Goal: Task Accomplishment & Management: Contribute content

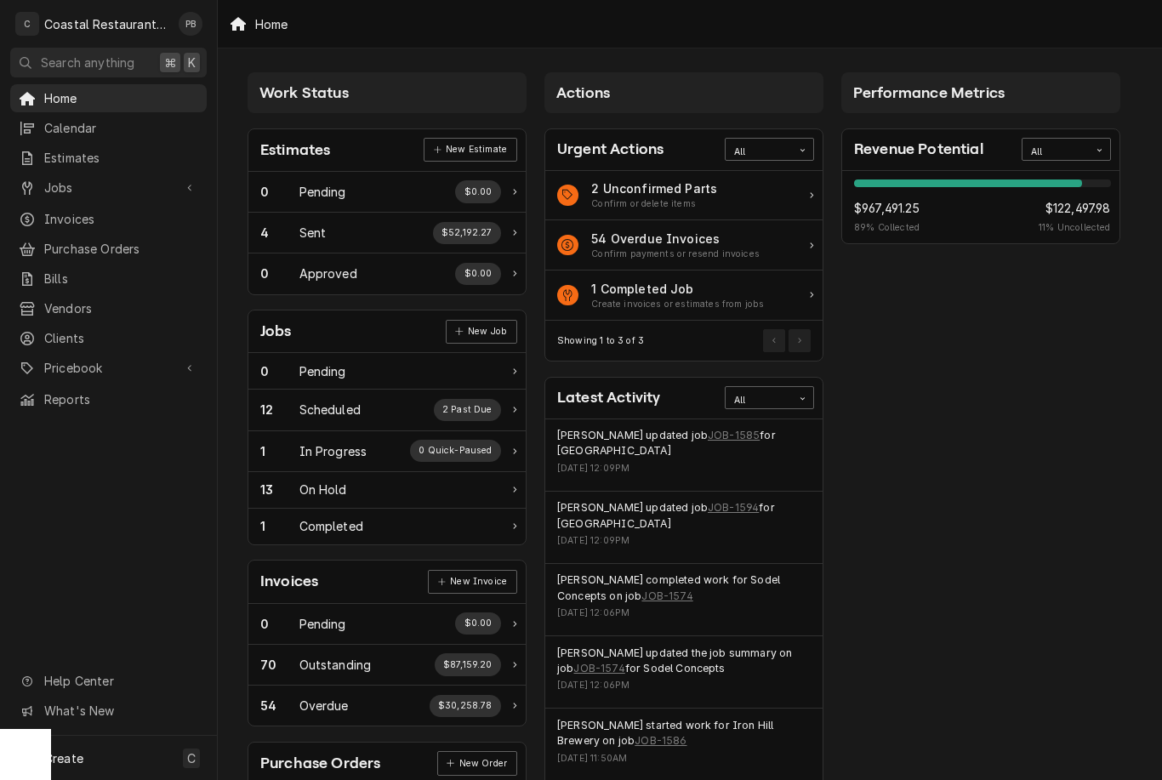
click at [97, 179] on span "Jobs" at bounding box center [108, 188] width 128 height 18
click at [123, 207] on div "Jobs" at bounding box center [109, 217] width 190 height 21
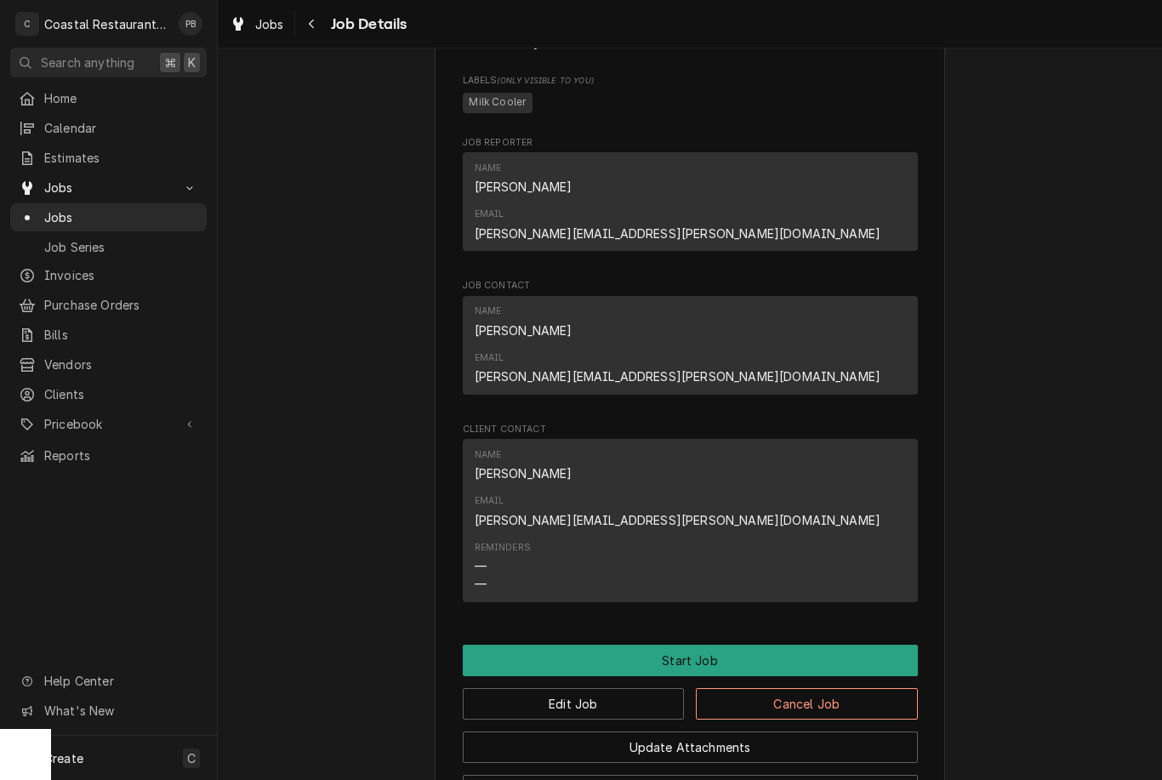
scroll to position [1112, 0]
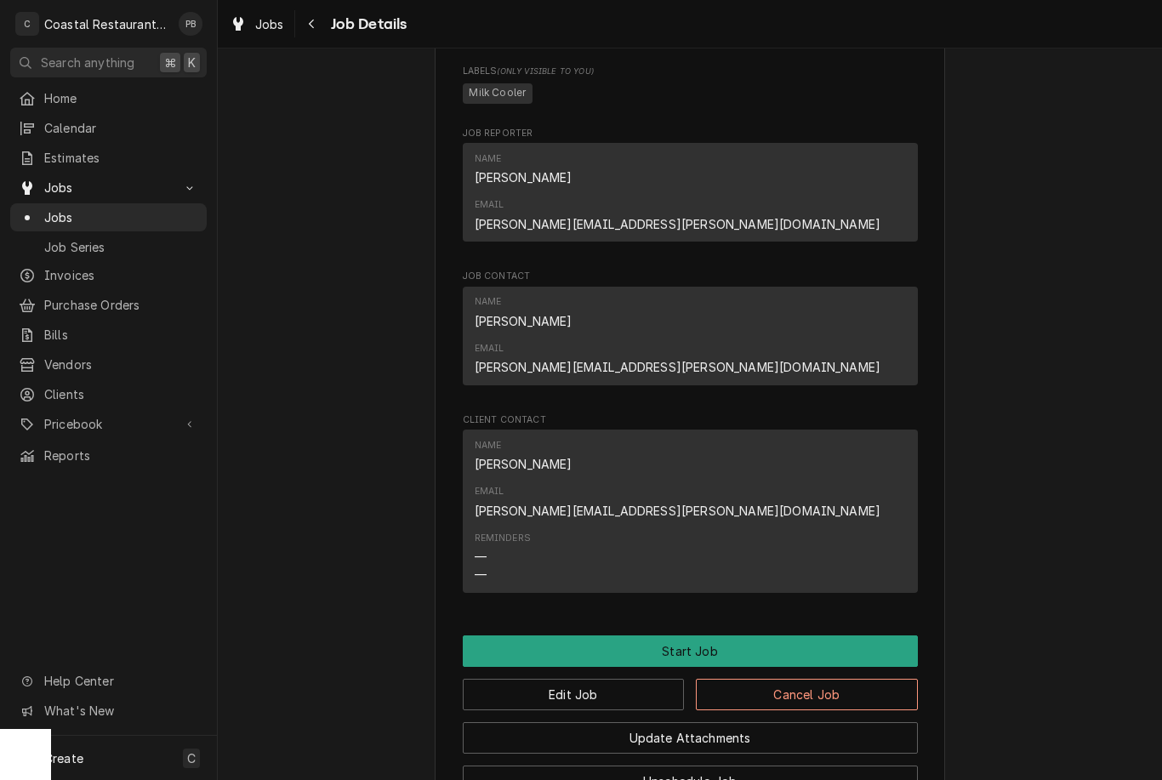
click at [727, 635] on button "Start Job" at bounding box center [690, 650] width 455 height 31
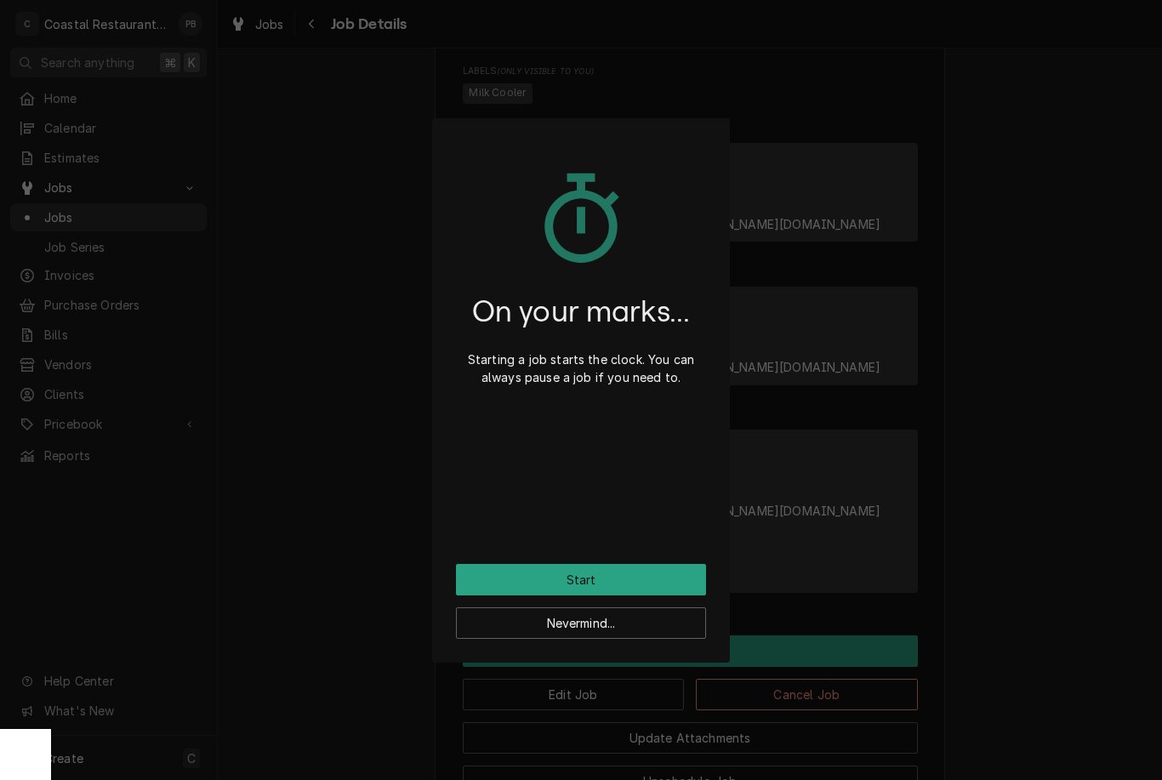
click at [642, 583] on button "Start" at bounding box center [581, 579] width 250 height 31
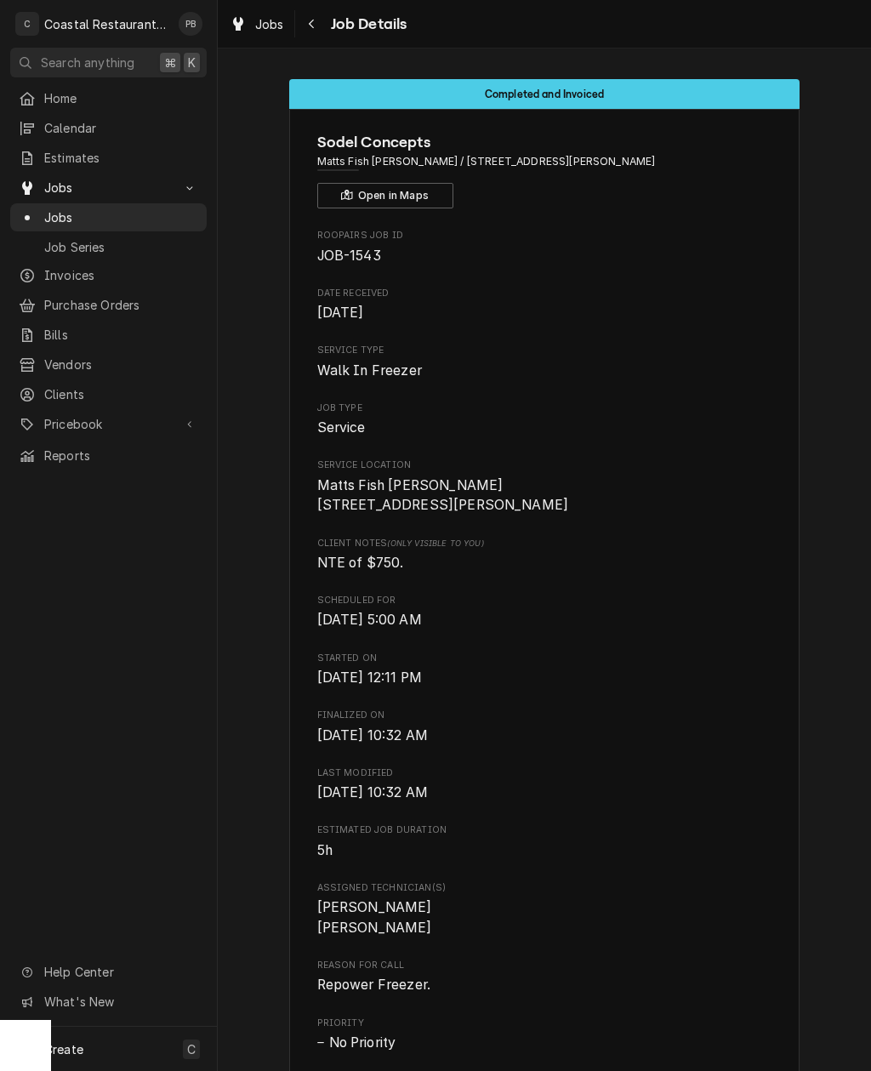
click at [92, 422] on div "Pricebook" at bounding box center [109, 423] width 190 height 21
click at [78, 477] on span "Parts & Materials" at bounding box center [121, 484] width 154 height 18
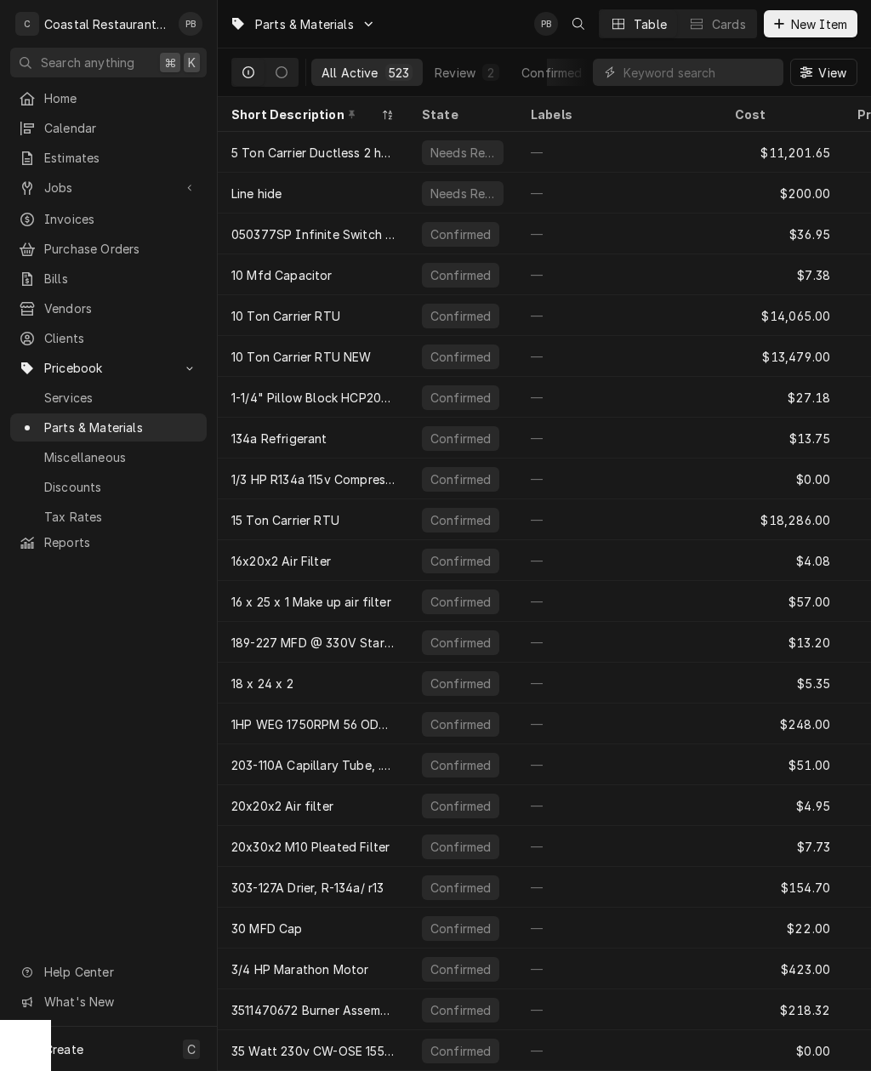
click at [824, 12] on button "New Item" at bounding box center [811, 23] width 94 height 27
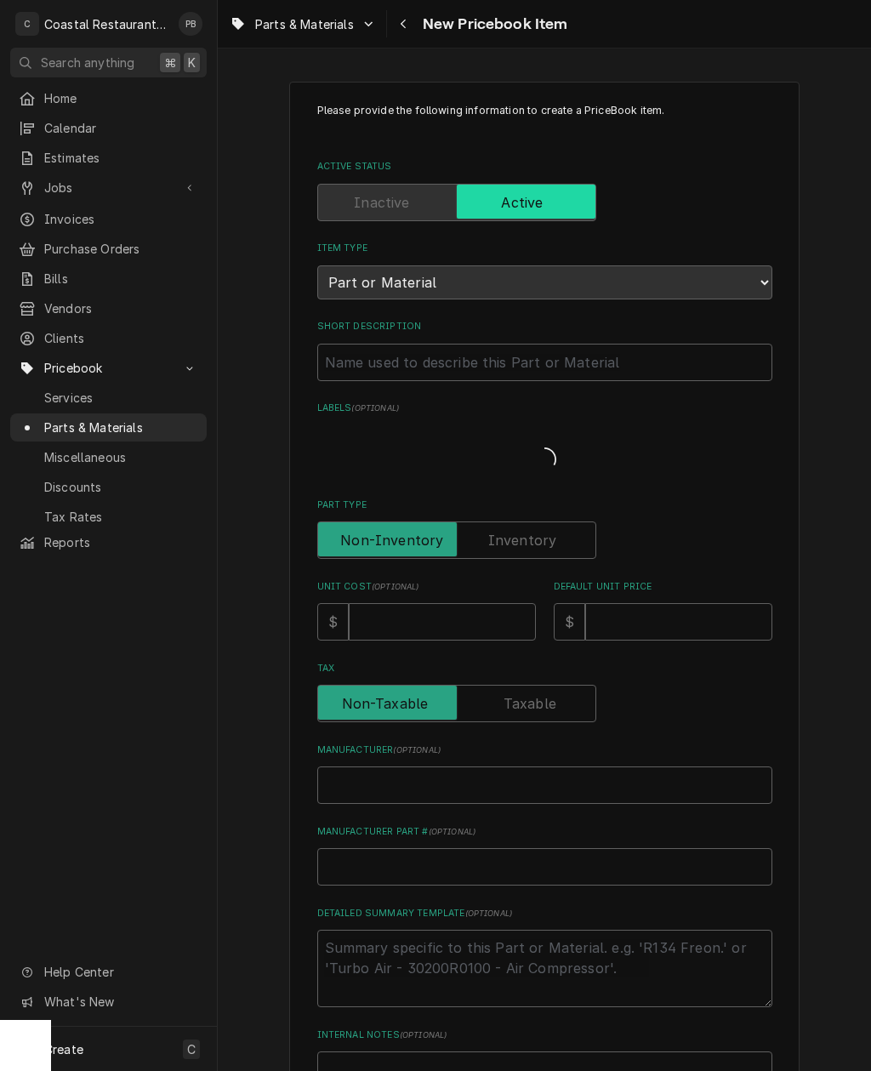
type textarea "x"
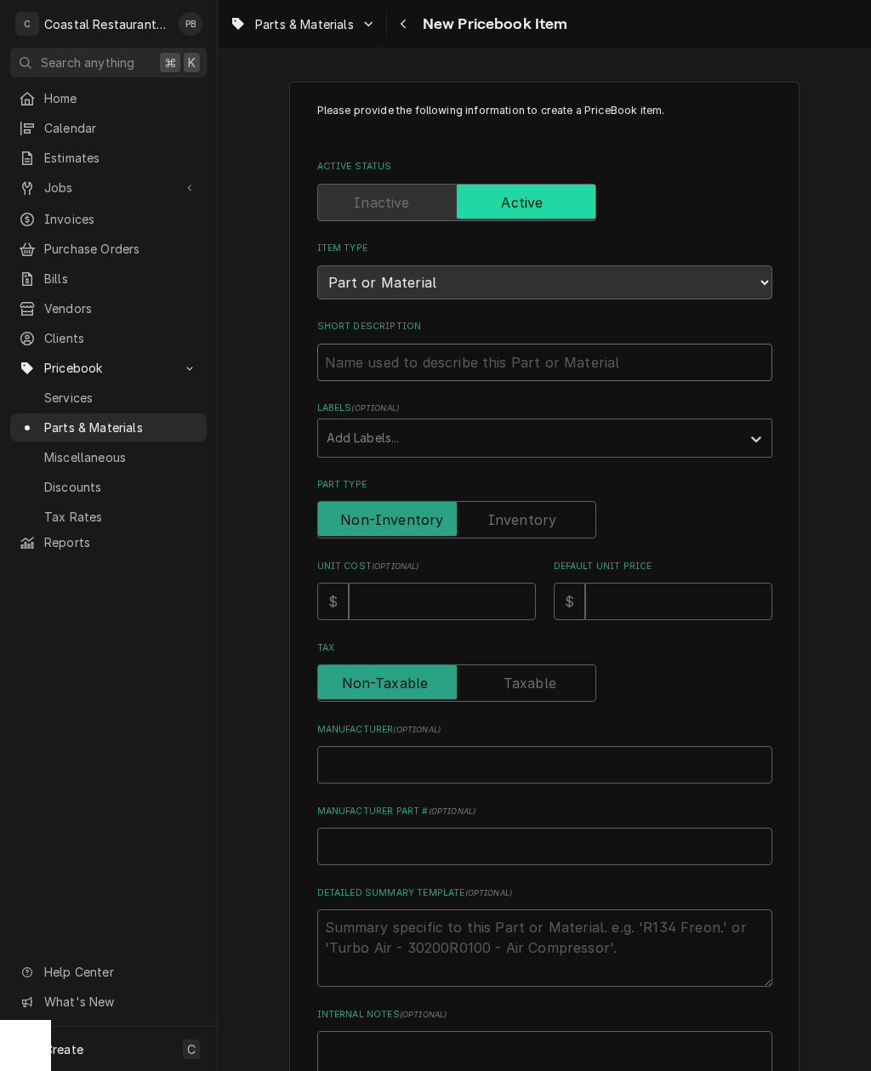
click at [558, 359] on input "Short Description" at bounding box center [544, 362] width 455 height 37
click at [454, 363] on input "Short Description" at bounding box center [544, 362] width 455 height 37
paste input "[PERSON_NAME] 100669060 Fan Motor, 115V, 50/60HZ, 9W, 1550 RPM, NU9-20-2"
type input "[PERSON_NAME] 100669060 Fan Motor, 115V, 50/60HZ, 9W, 1550 RPM, NU9-20-2"
type textarea "x"
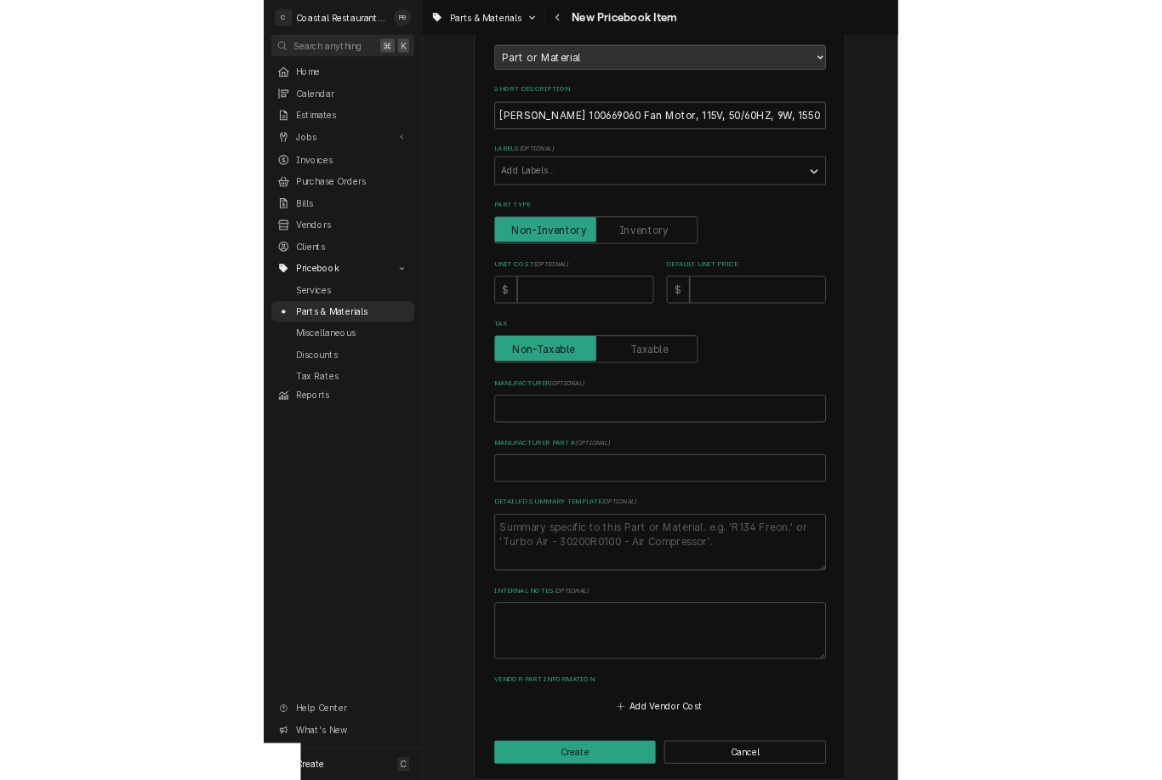
scroll to position [202, 0]
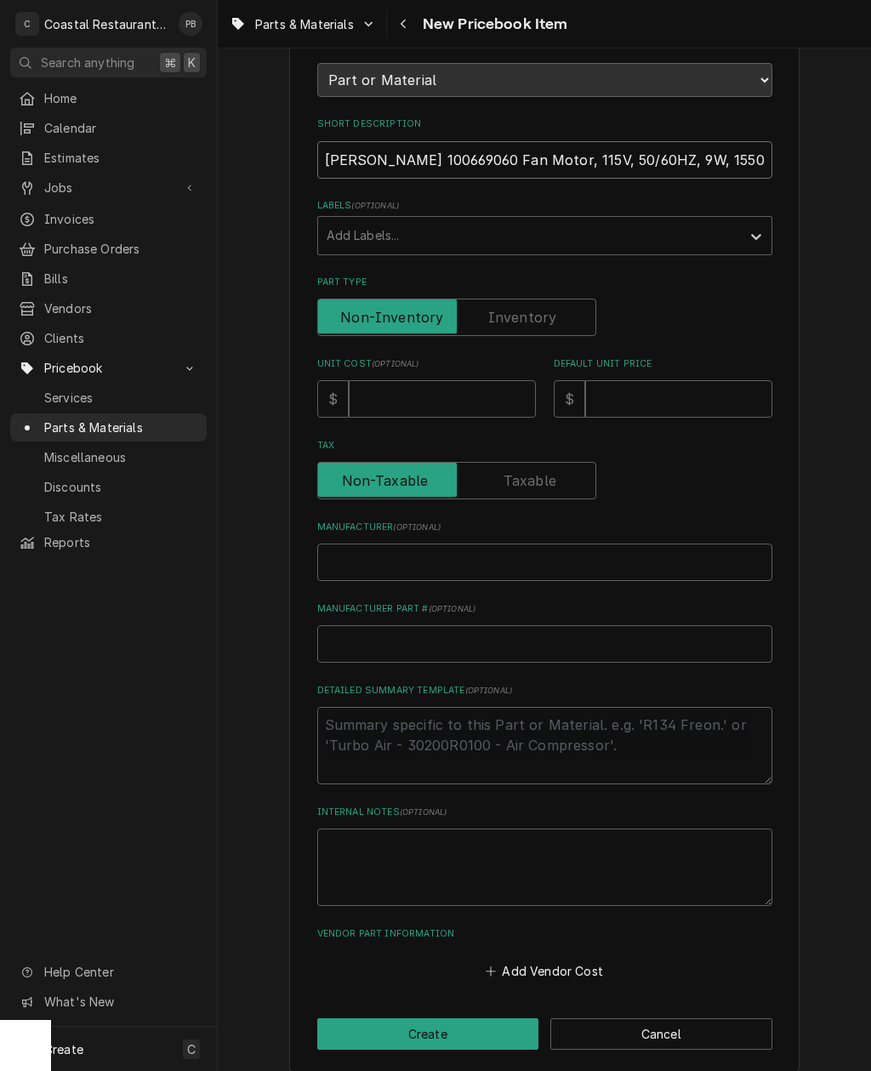
type input "[PERSON_NAME] 100669060 Fan Motor, 115V, 50/60HZ, 9W, 1550 RPM, NU9-20-2"
click at [468, 392] on input "Unit Cost ( optional )" at bounding box center [442, 398] width 187 height 37
click at [441, 388] on input "Unit Cost ( optional )" at bounding box center [442, 398] width 187 height 37
type input "1"
type textarea "x"
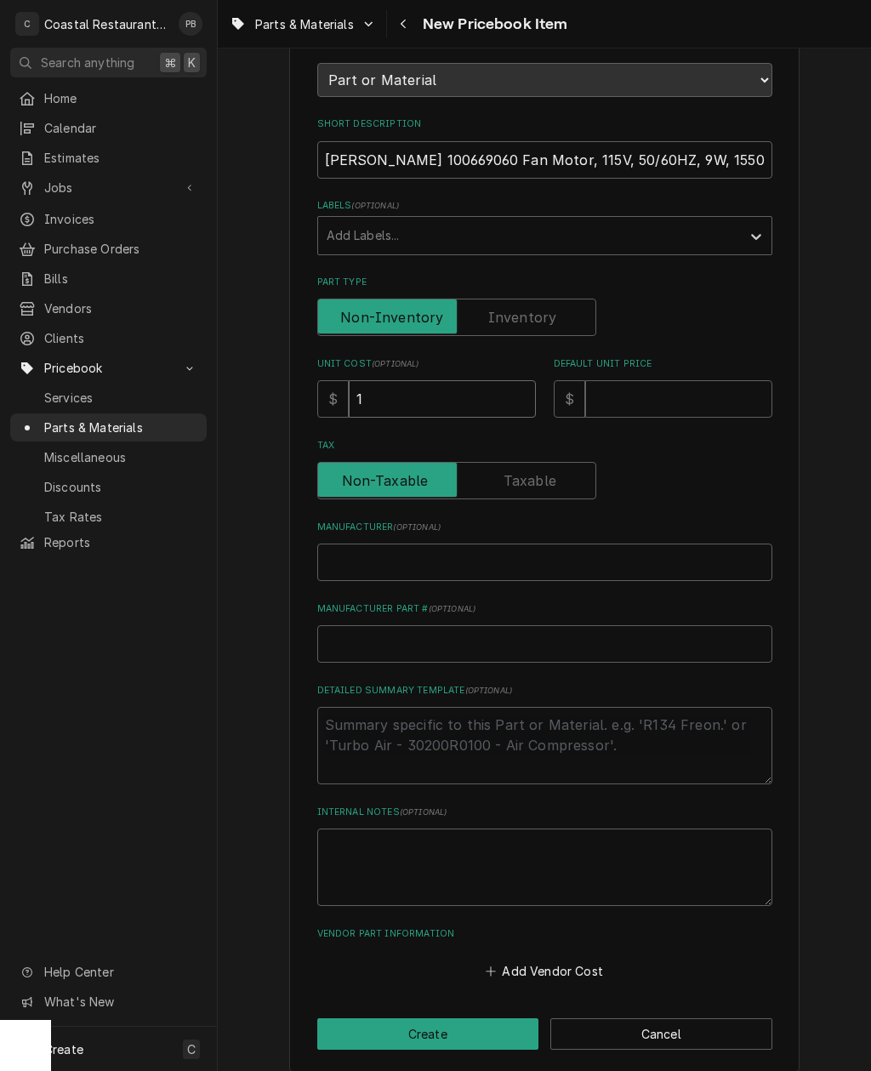
type input "16"
type textarea "x"
type input "167"
type textarea "x"
type input "167.9"
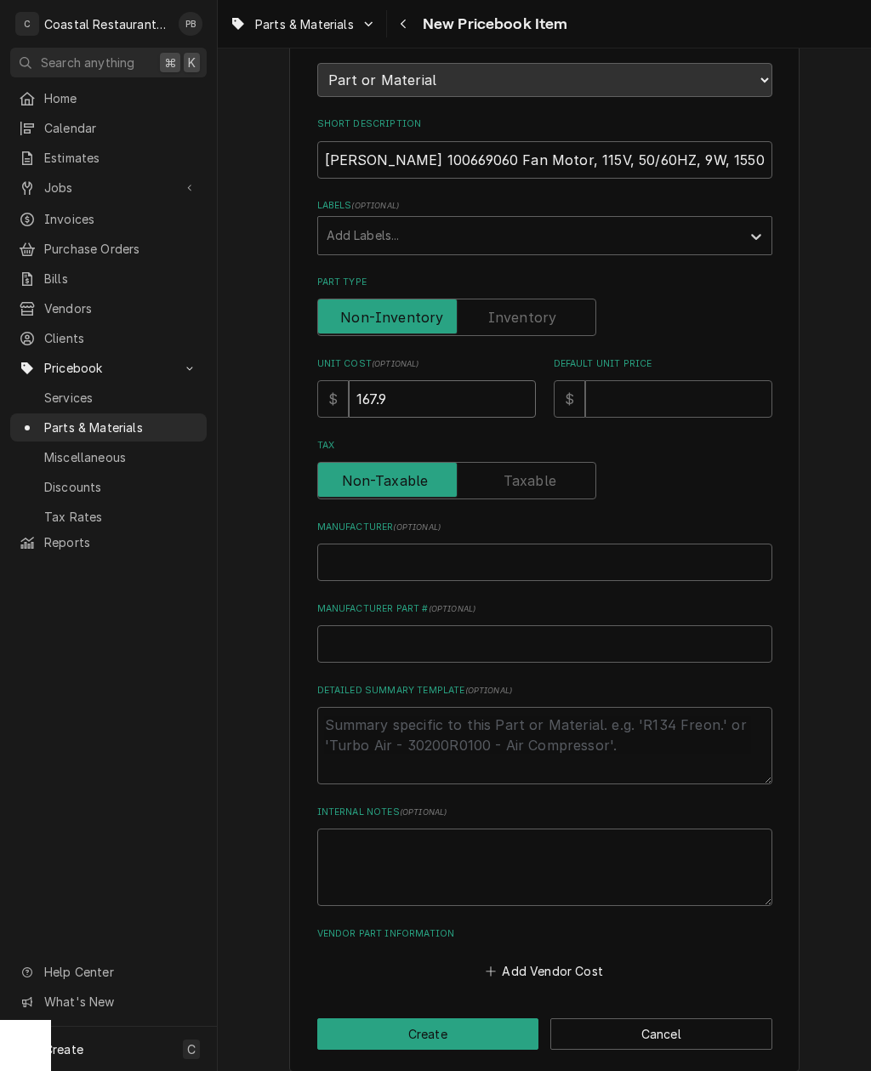
type textarea "x"
type input "167.95"
type textarea "x"
type input "167.95"
click at [706, 390] on input "Default Unit Price" at bounding box center [678, 398] width 187 height 37
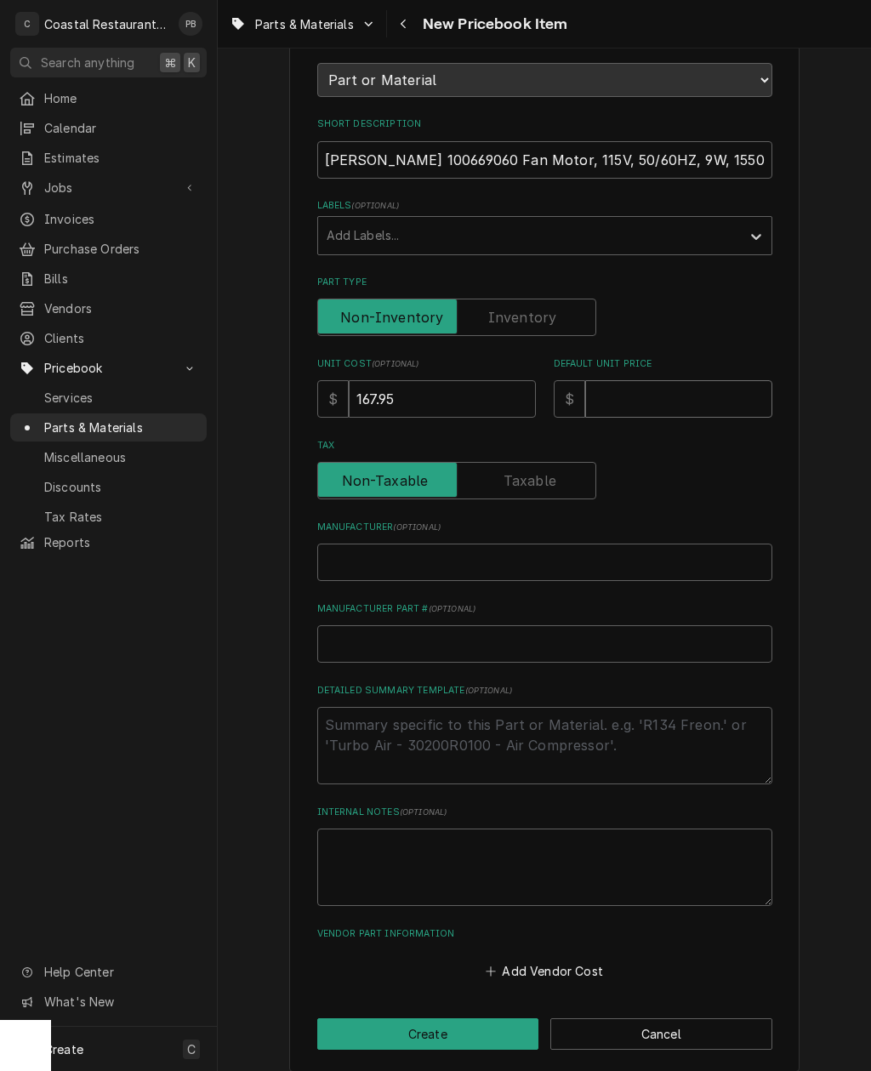
type input "2"
type textarea "x"
type input "27"
type textarea "x"
type input "277"
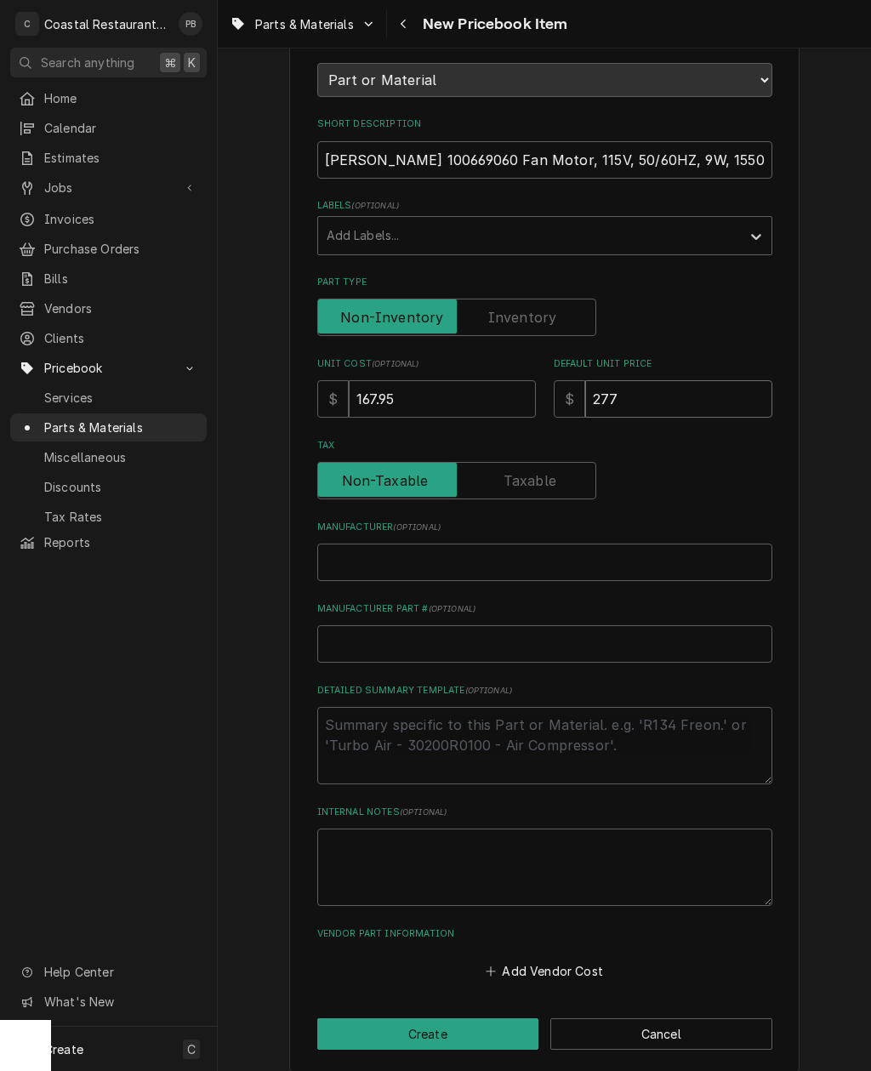
type textarea "x"
type input "277.1"
type textarea "x"
type input "277.12"
type textarea "x"
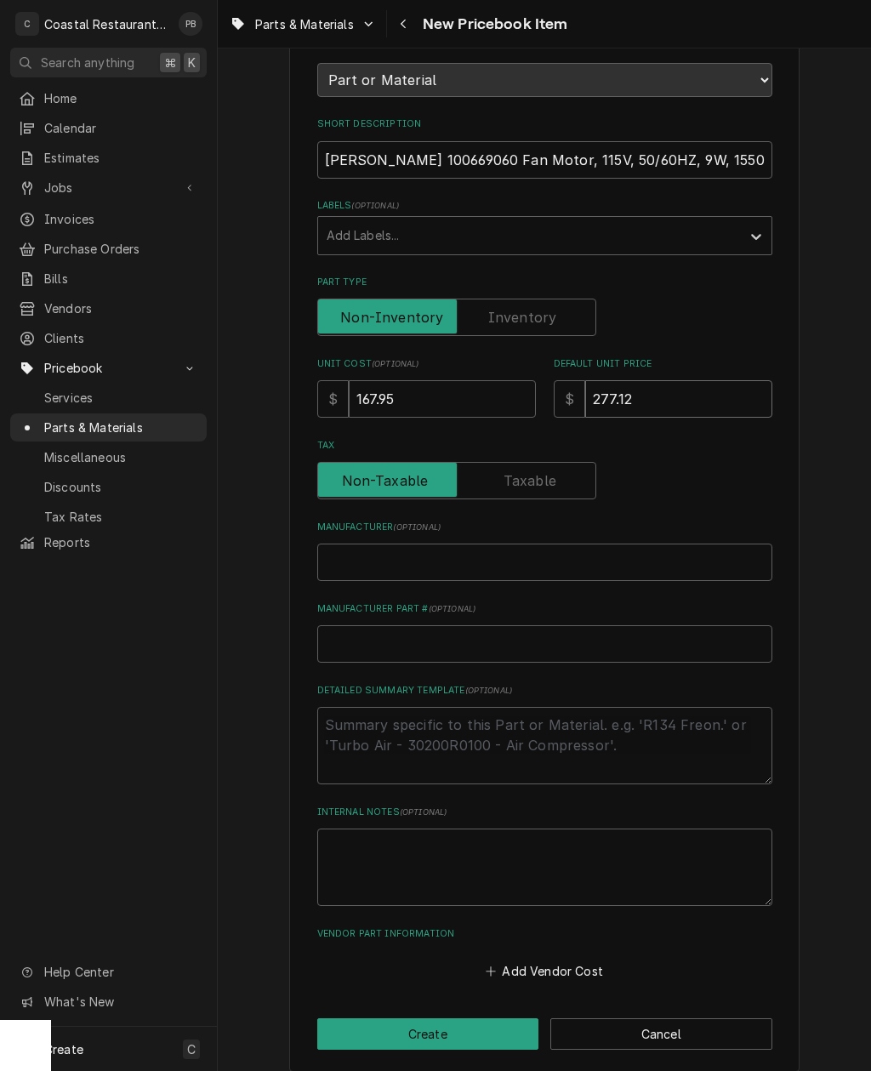
type input "277.12"
click at [576, 556] on input "Manufacturer ( optional )" at bounding box center [544, 561] width 455 height 37
type input "O"
type textarea "x"
type input "Oj"
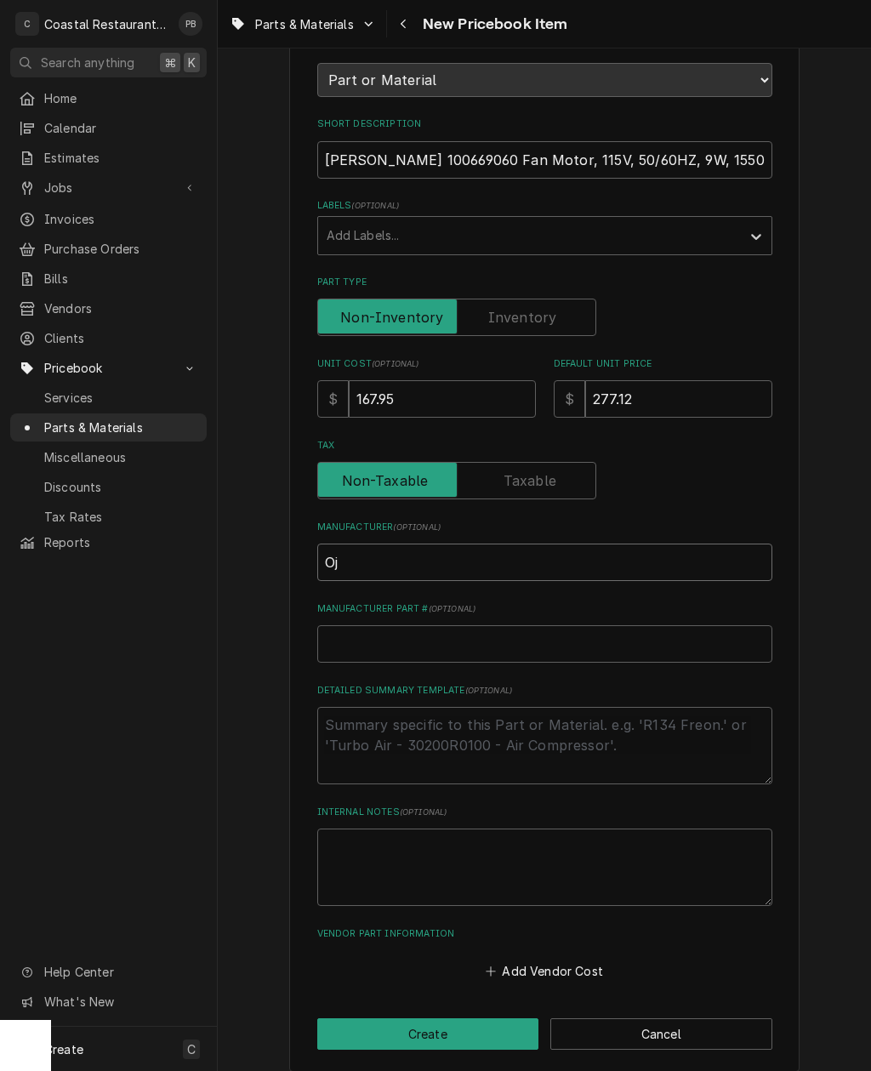
type textarea "x"
type input "Oje"
type textarea "x"
type input "Ojed"
type textarea "x"
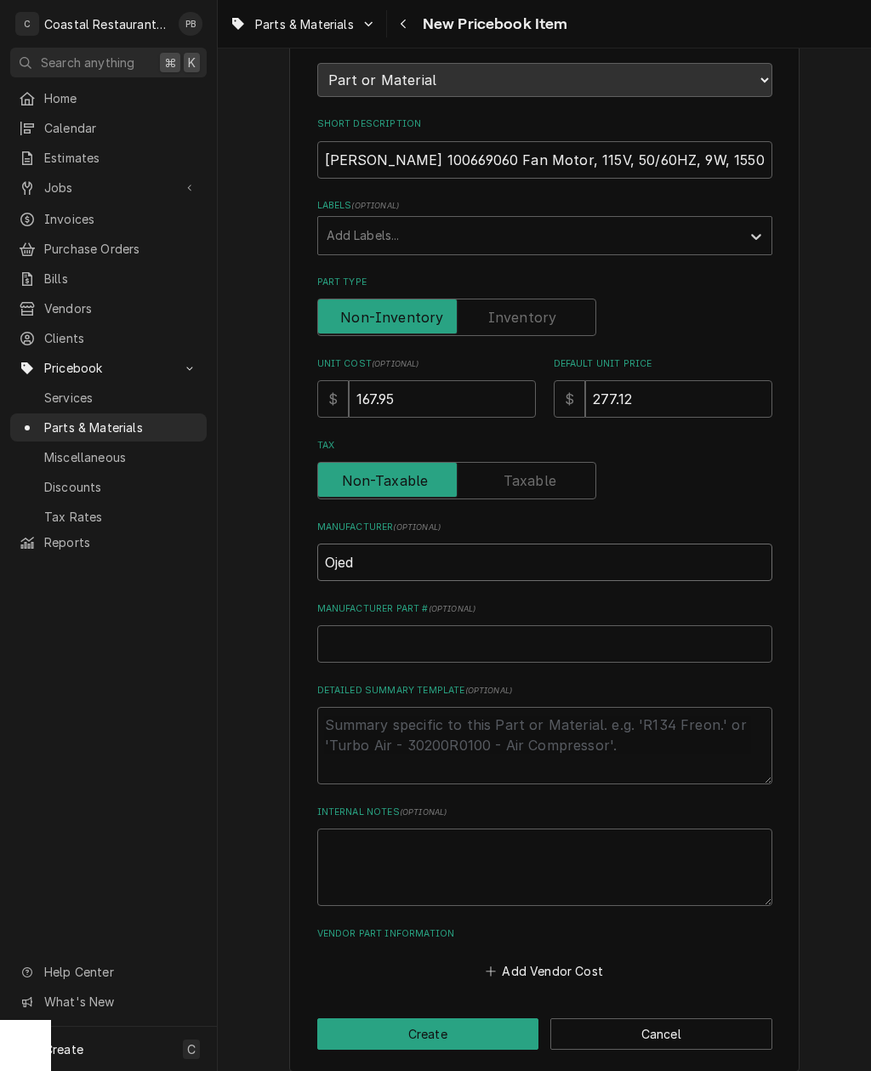
type input "[PERSON_NAME]"
type textarea "x"
